Goal: Information Seeking & Learning: Learn about a topic

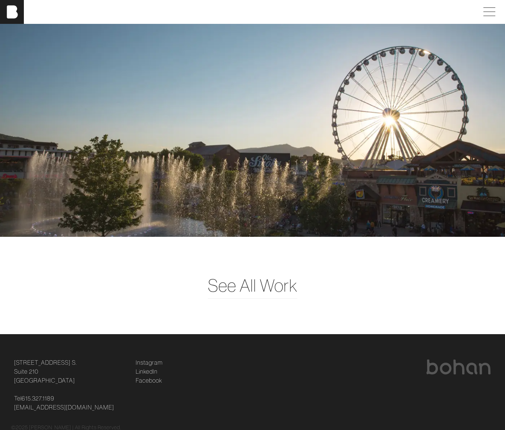
scroll to position [2109, 0]
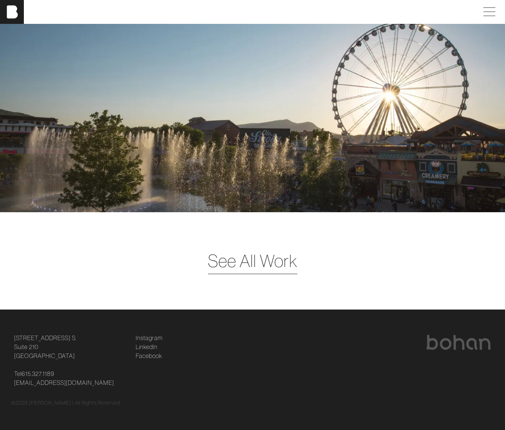
click at [272, 259] on span "See All Work" at bounding box center [252, 261] width 89 height 26
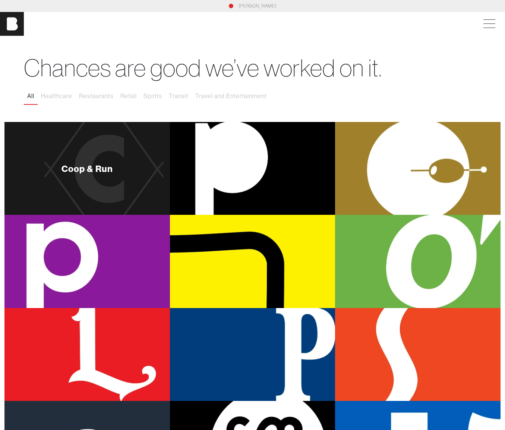
click at [94, 172] on div "Coop & Run" at bounding box center [87, 168] width 51 height 9
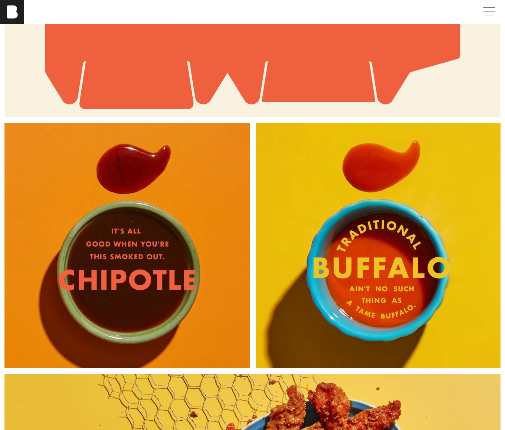
scroll to position [2098, 0]
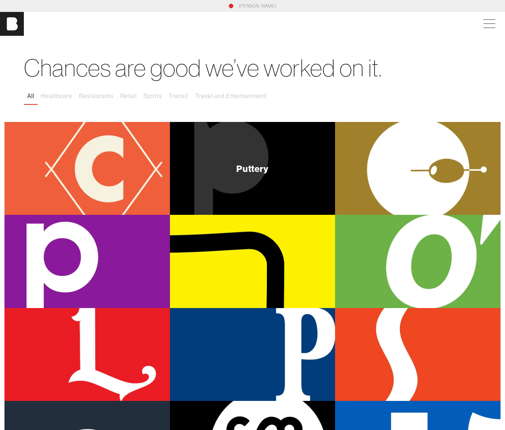
click at [262, 154] on div "Puttery" at bounding box center [253, 168] width 166 height 93
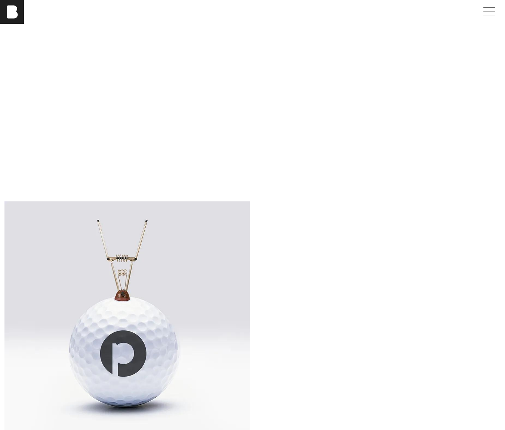
scroll to position [2721, 0]
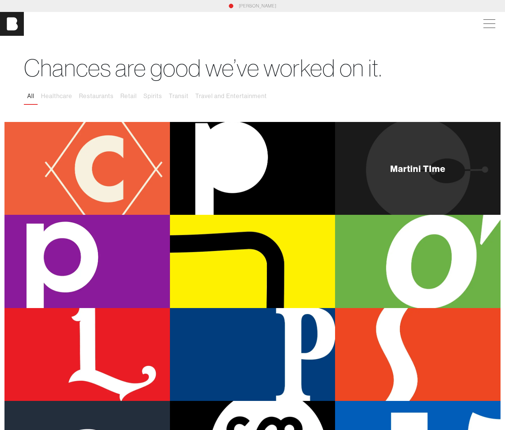
click at [382, 152] on div "Martini TIme" at bounding box center [418, 168] width 166 height 93
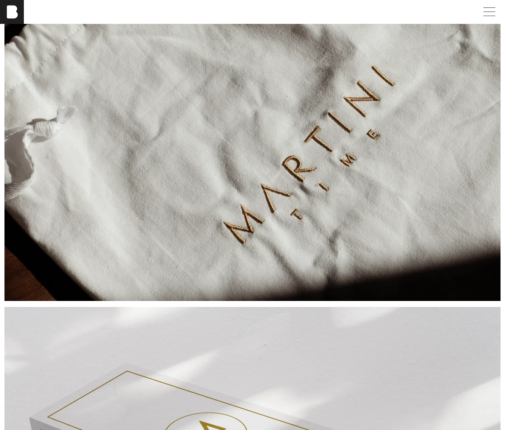
scroll to position [2170, 0]
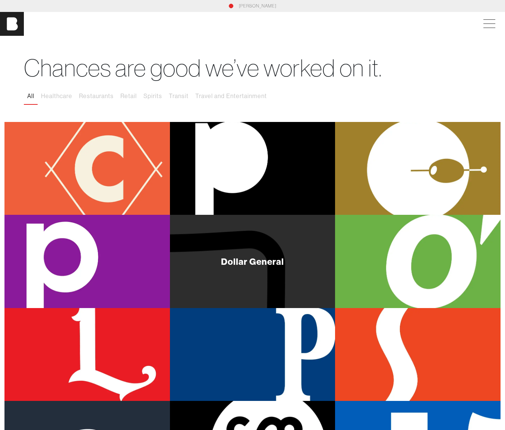
click at [243, 248] on div "Dollar General" at bounding box center [253, 261] width 166 height 93
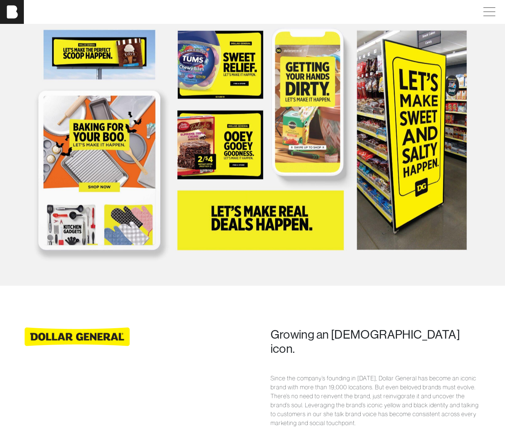
scroll to position [312, 0]
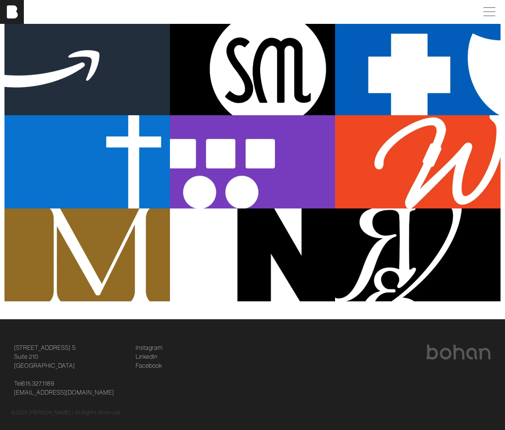
scroll to position [389, 0]
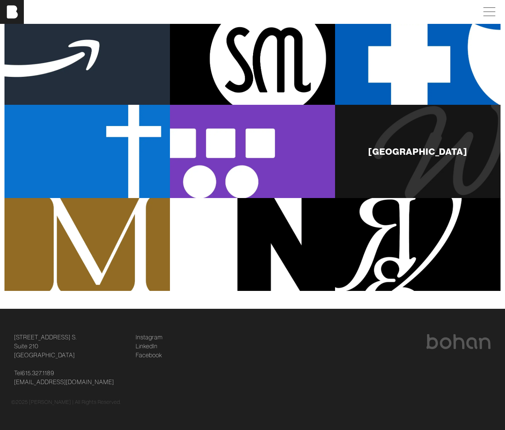
click at [427, 167] on div "[GEOGRAPHIC_DATA]" at bounding box center [418, 151] width 166 height 93
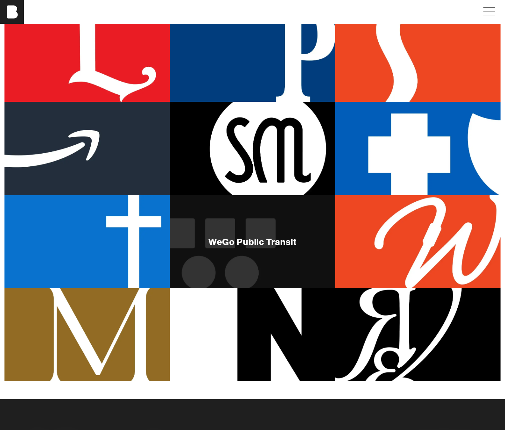
scroll to position [300, 0]
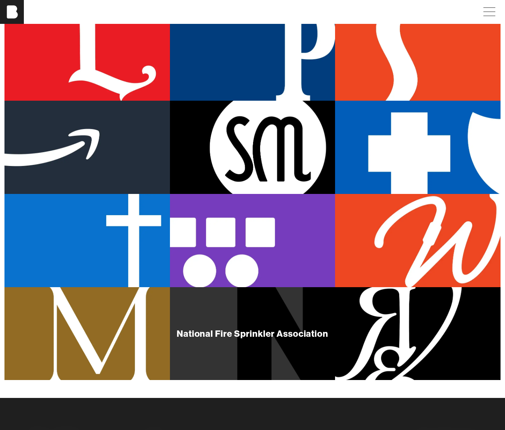
click at [241, 320] on div "National Fire Sprinkler Association" at bounding box center [253, 333] width 166 height 93
